Goal: Submit feedback/report problem

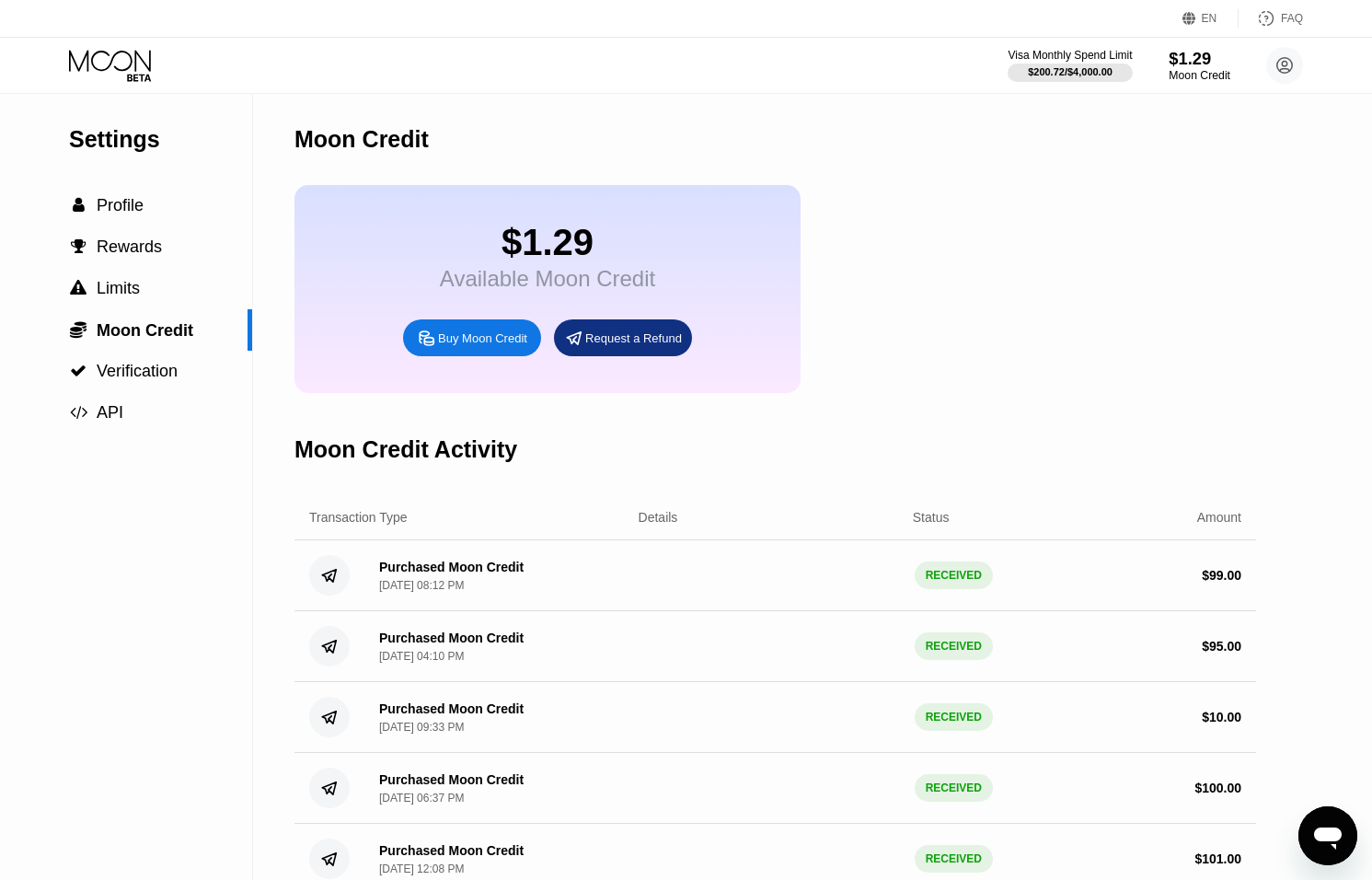
click at [1200, 62] on div "$1.29" at bounding box center [1199, 59] width 62 height 20
click at [1178, 69] on div "Moon Credit" at bounding box center [1199, 75] width 62 height 13
click at [1322, 837] on icon "Open messaging window" at bounding box center [1328, 838] width 27 height 23
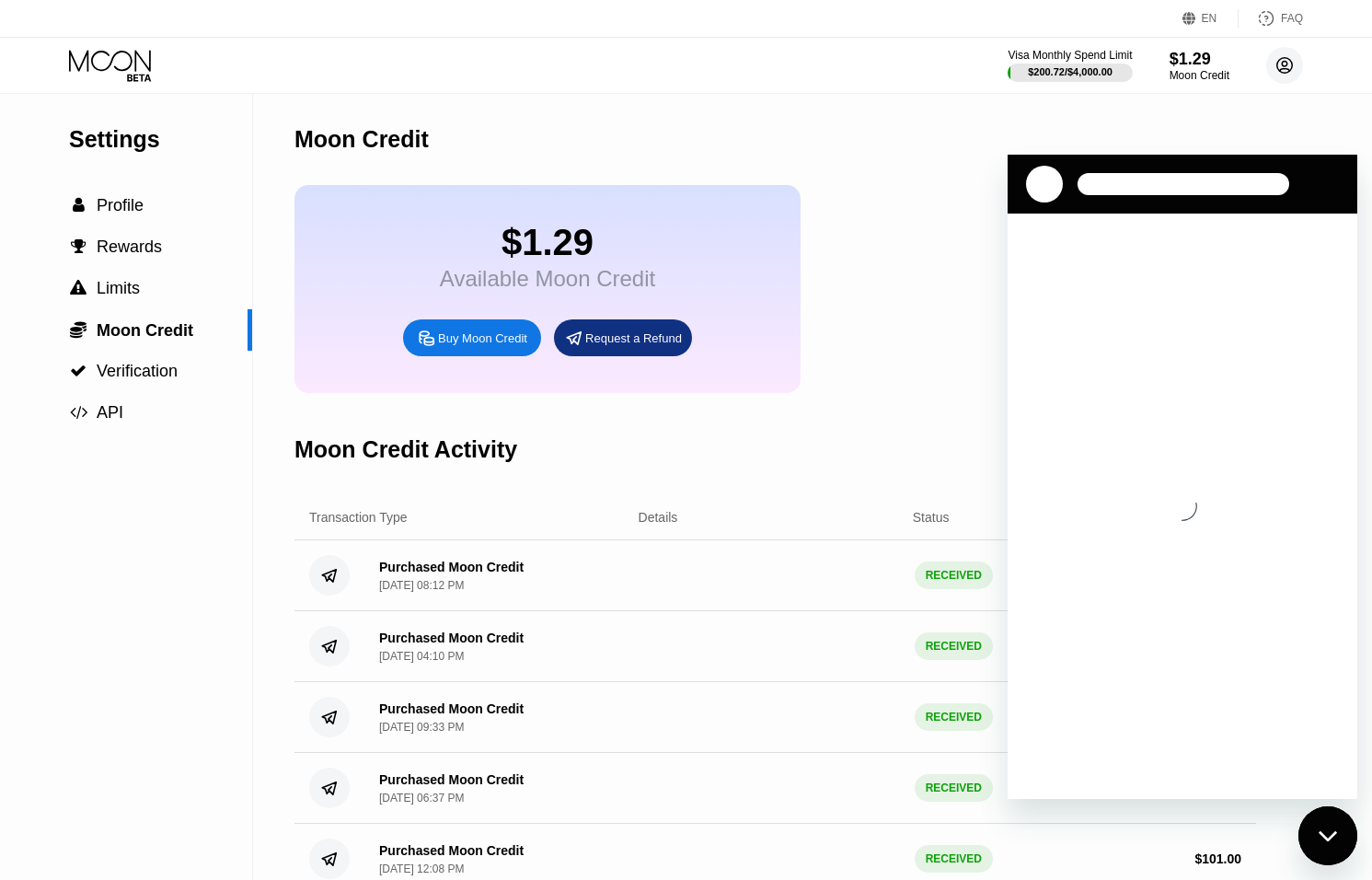
click at [1280, 70] on icon at bounding box center [1285, 66] width 10 height 10
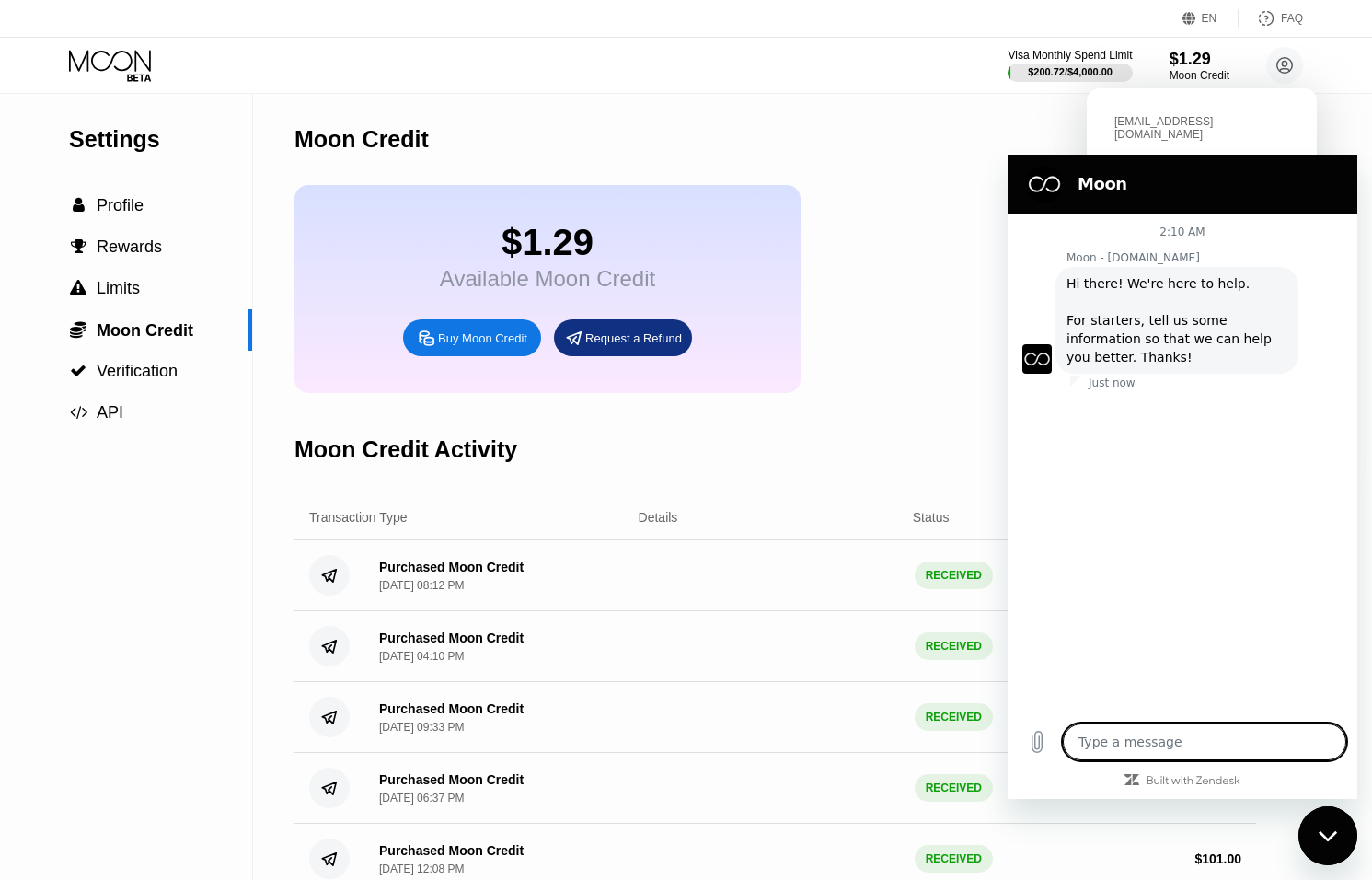
type textarea "x"
click at [1108, 743] on textarea at bounding box center [1204, 742] width 284 height 37
click at [1120, 442] on input "Description" at bounding box center [1199, 448] width 256 height 38
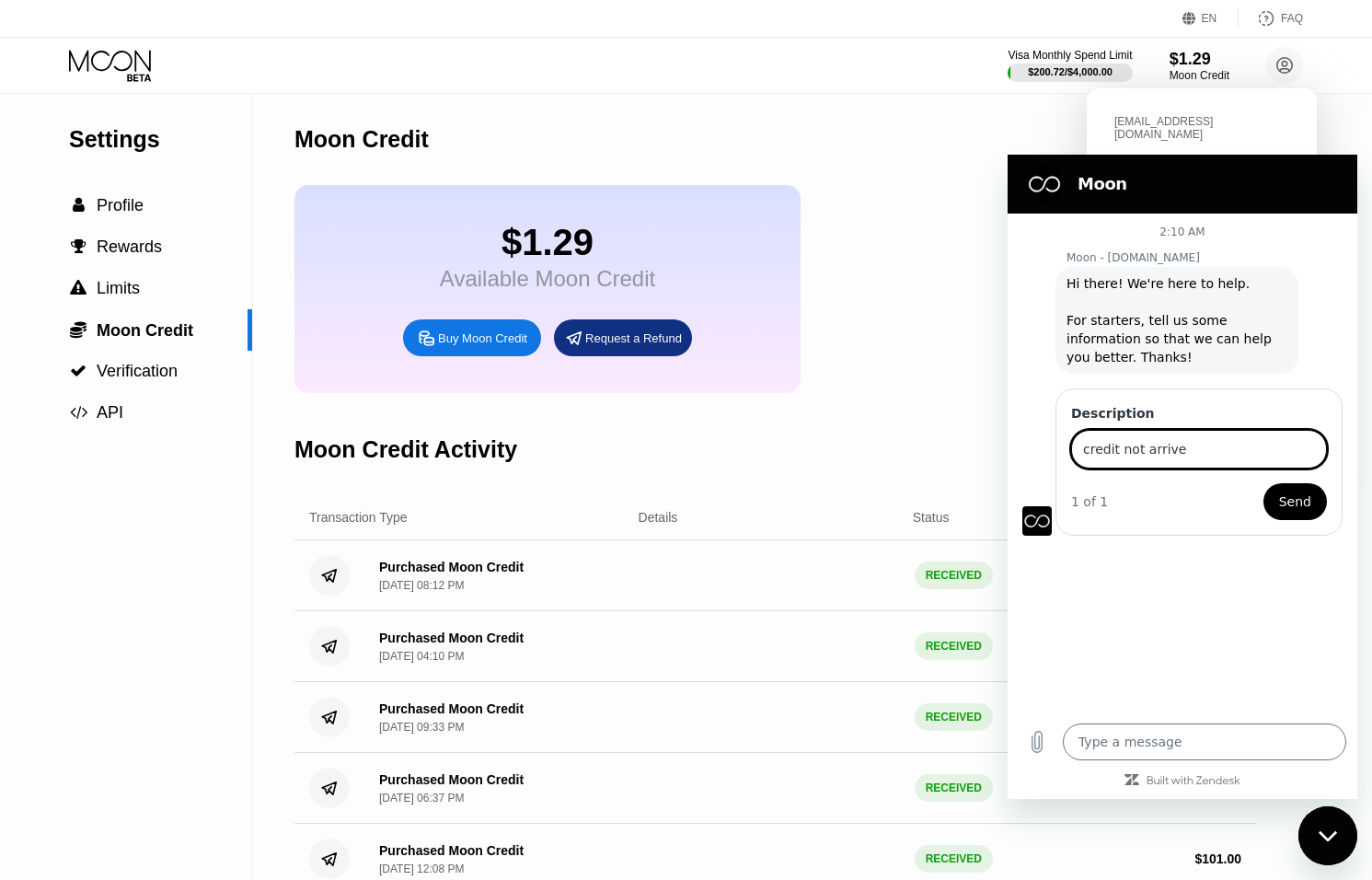
type input "credit not arrive"
click at [1295, 499] on span "Send" at bounding box center [1295, 501] width 32 height 23
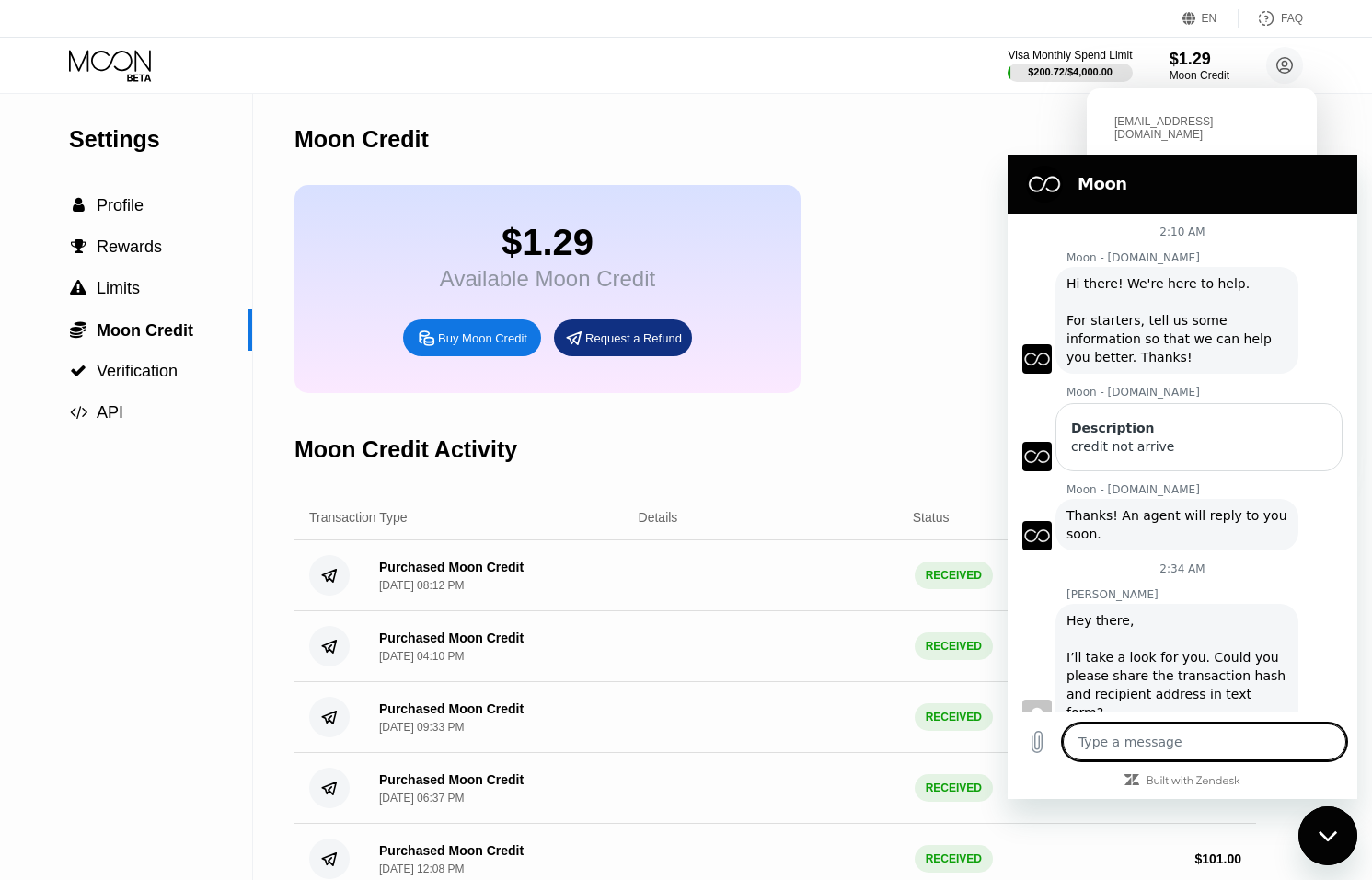
scroll to position [20, 0]
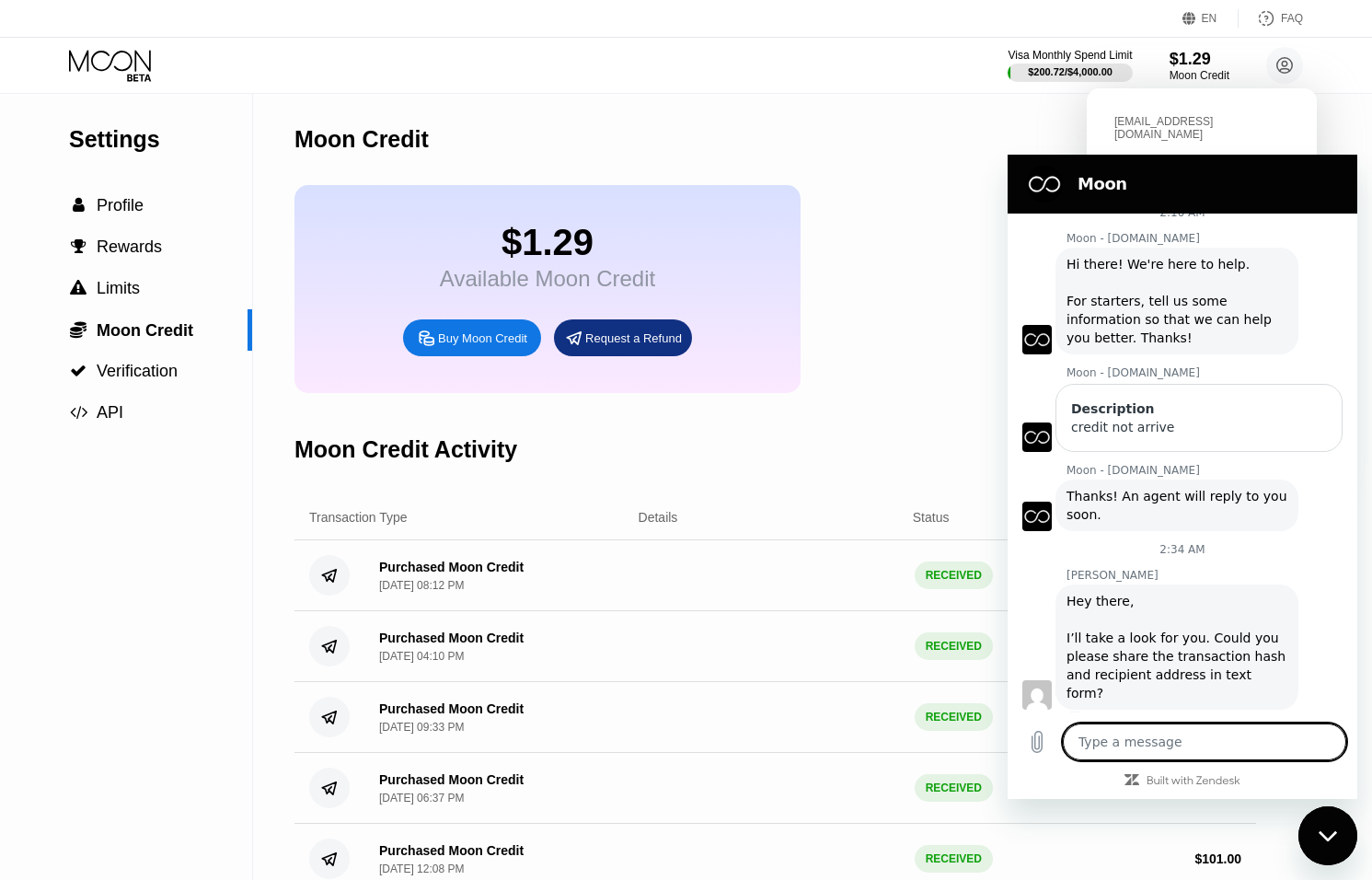
click at [1325, 833] on icon "Close messaging window" at bounding box center [1329, 836] width 20 height 12
type textarea "x"
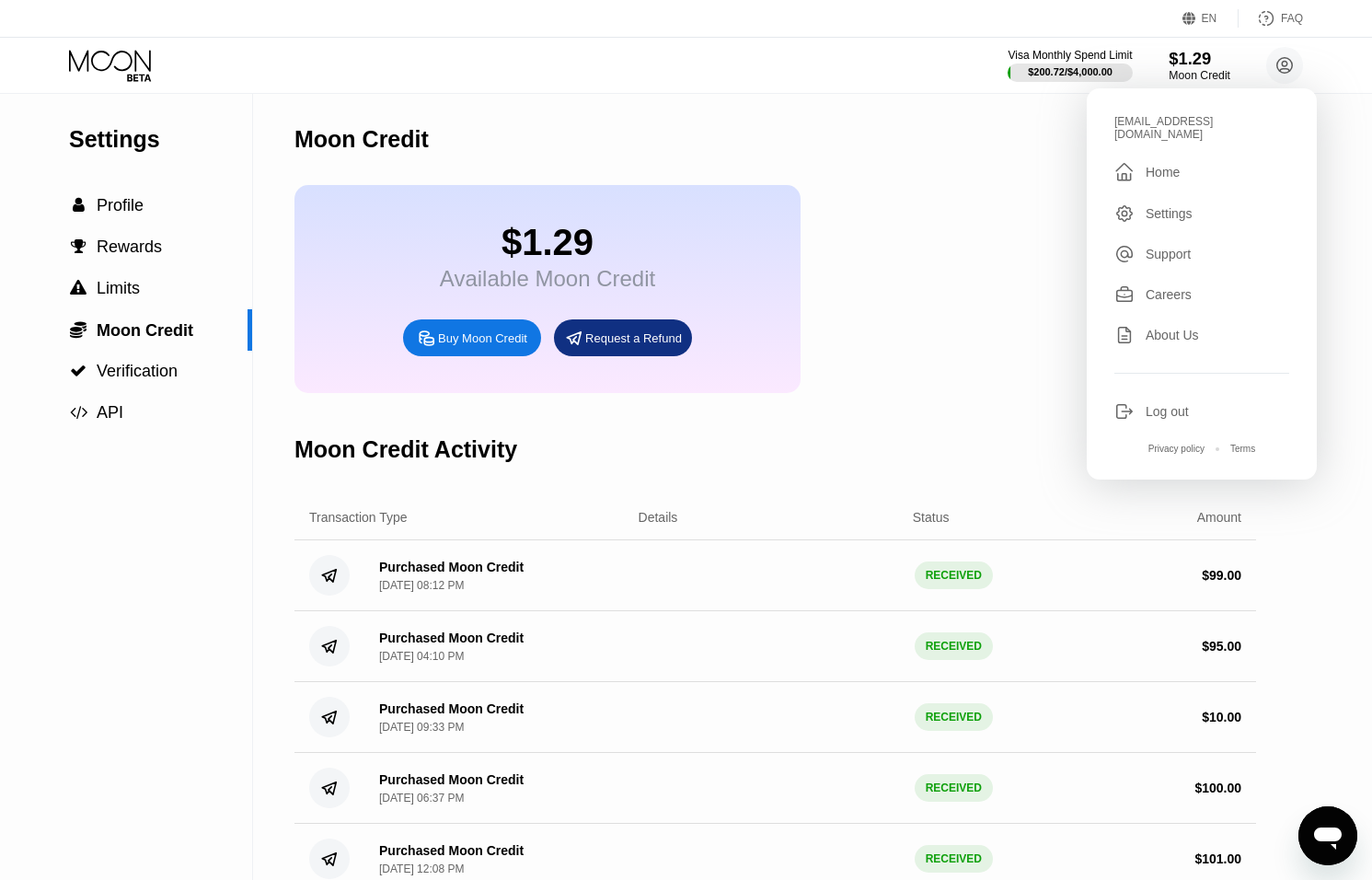
click at [1204, 66] on div "$1.29" at bounding box center [1199, 59] width 62 height 20
click at [872, 107] on div "Moon Credit" at bounding box center [775, 139] width 962 height 91
